Goal: Information Seeking & Learning: Understand process/instructions

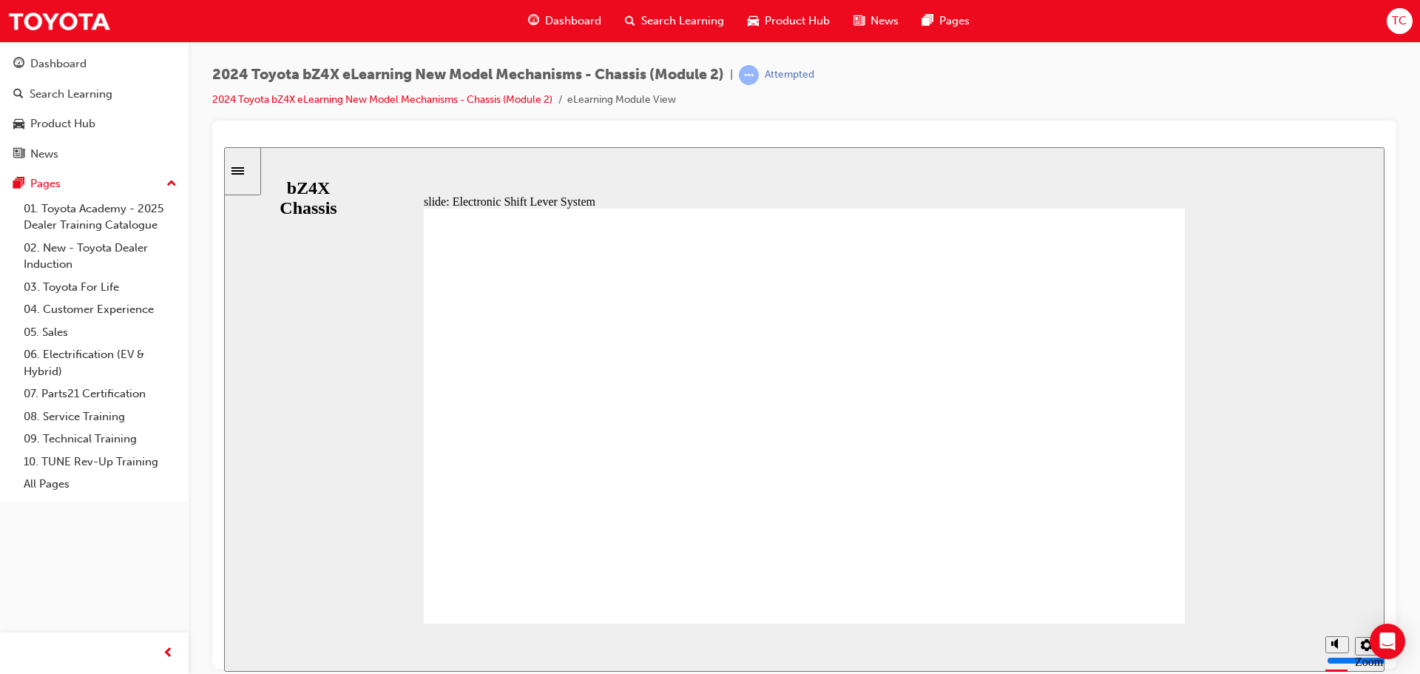
drag, startPoint x: 976, startPoint y: 495, endPoint x: 985, endPoint y: 509, distance: 16.6
